Goal: Task Accomplishment & Management: Manage account settings

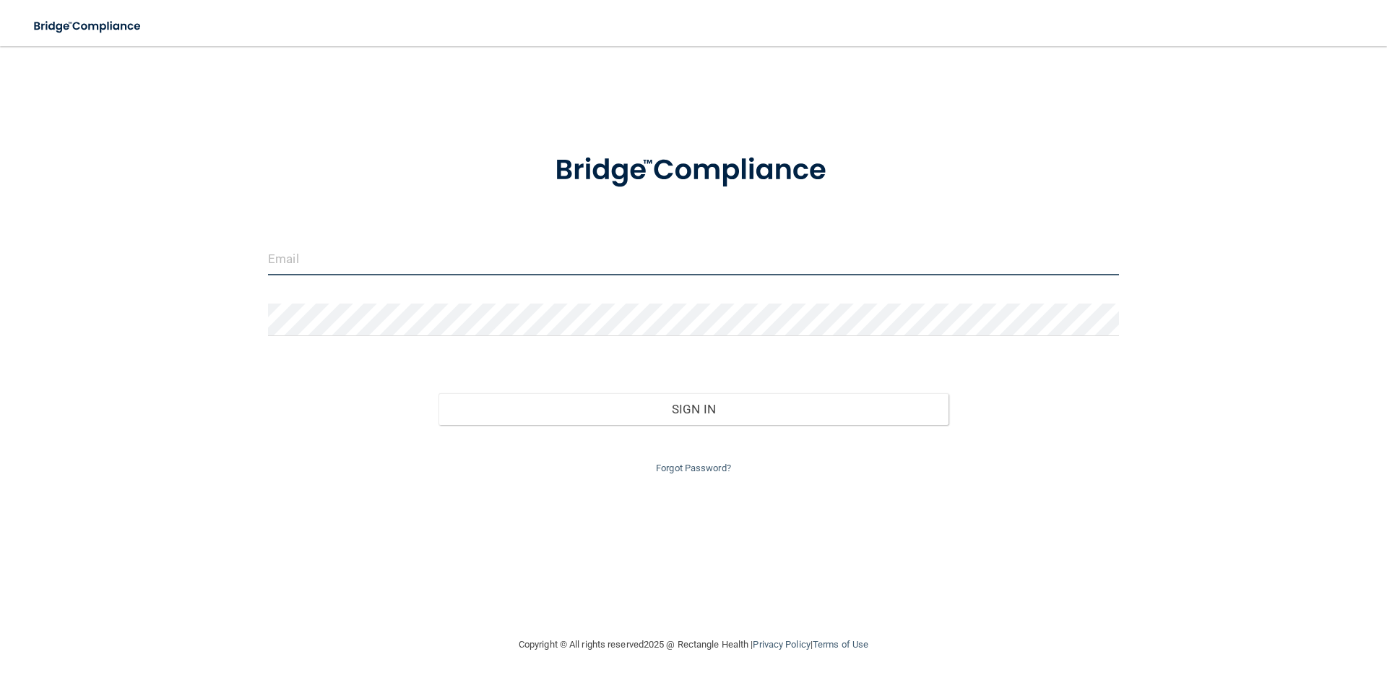
click at [331, 257] on input "email" at bounding box center [693, 259] width 851 height 33
click at [298, 262] on input "email" at bounding box center [693, 259] width 851 height 33
type input "[EMAIL_ADDRESS][DOMAIN_NAME]"
click at [677, 470] on link "Forgot Password?" at bounding box center [693, 467] width 75 height 11
